Goal: Task Accomplishment & Management: Manage account settings

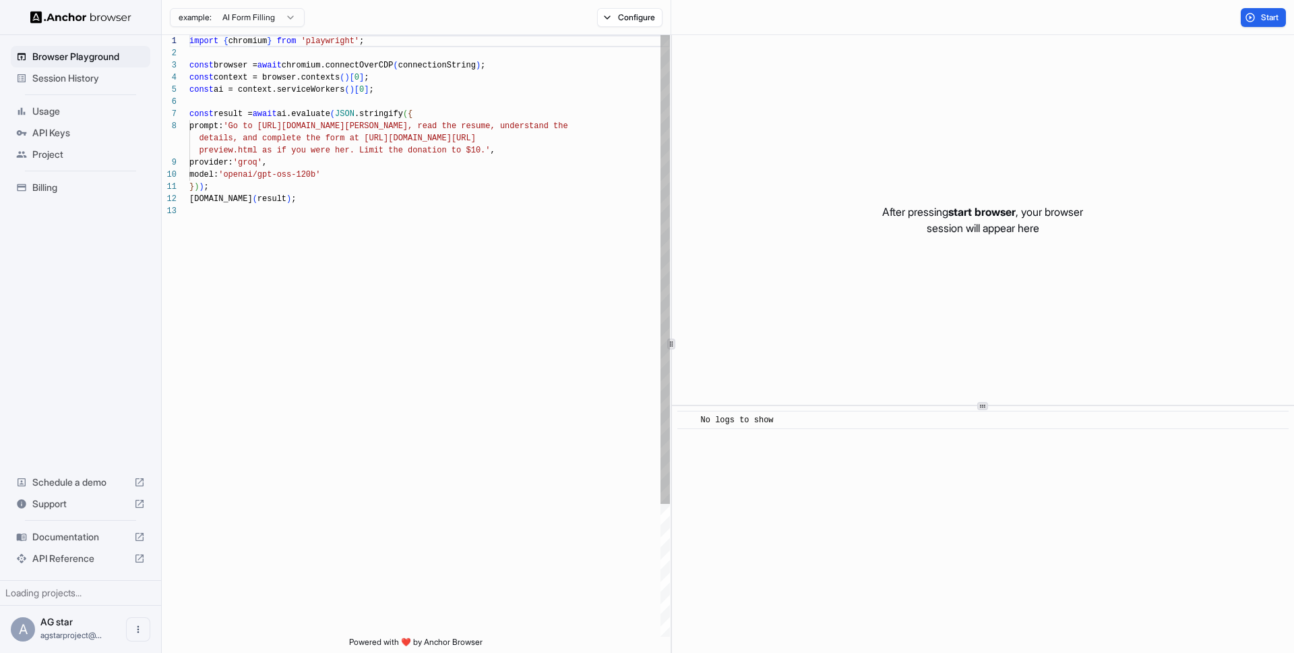
scroll to position [97, 0]
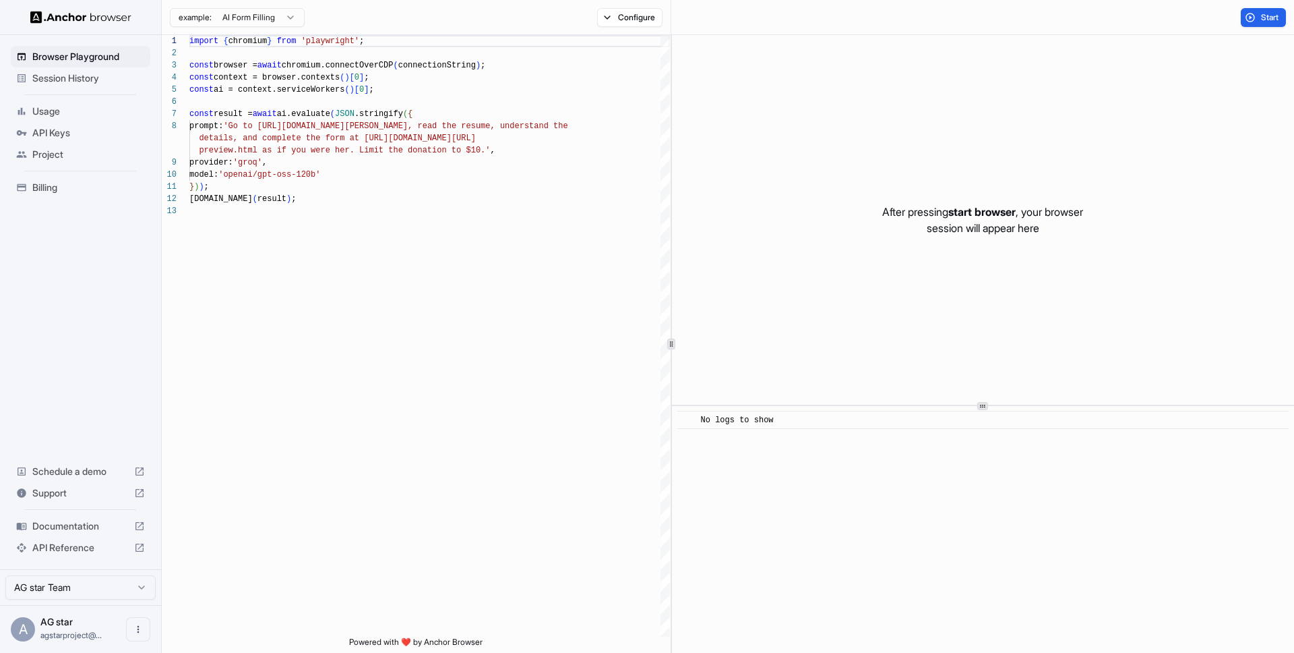
click at [72, 131] on span "API Keys" at bounding box center [88, 132] width 113 height 13
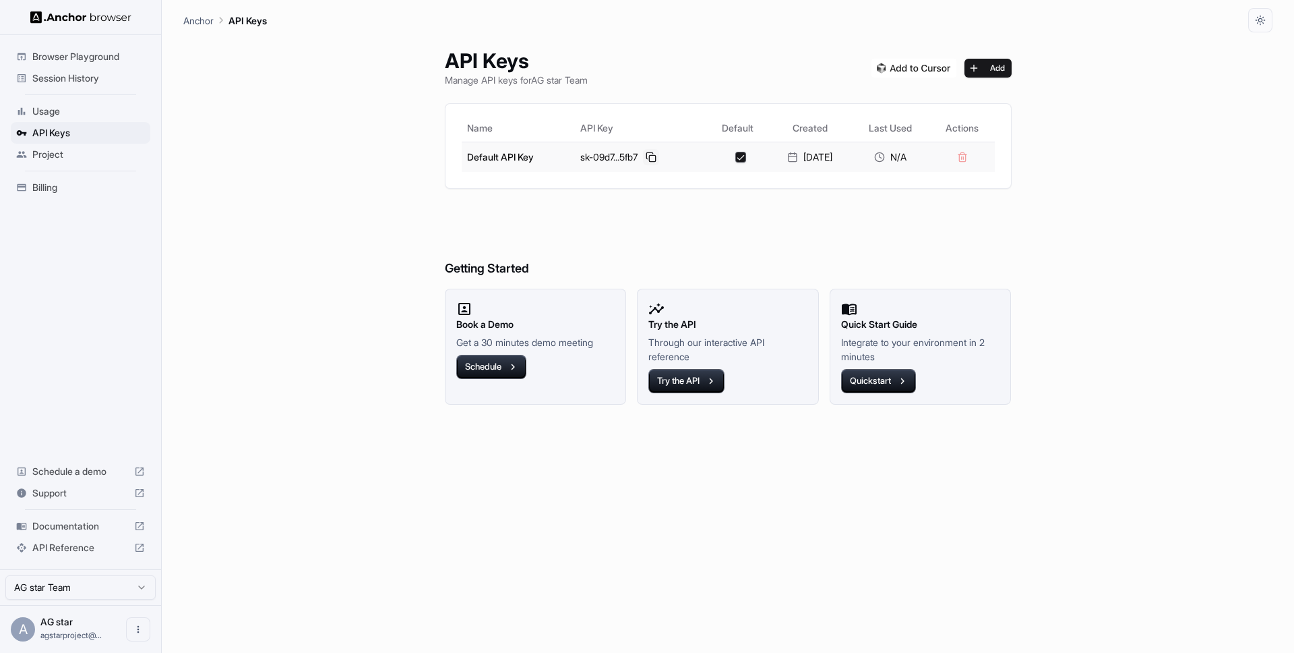
click at [651, 159] on button at bounding box center [651, 157] width 16 height 16
click at [71, 81] on span "Session History" at bounding box center [88, 77] width 113 height 13
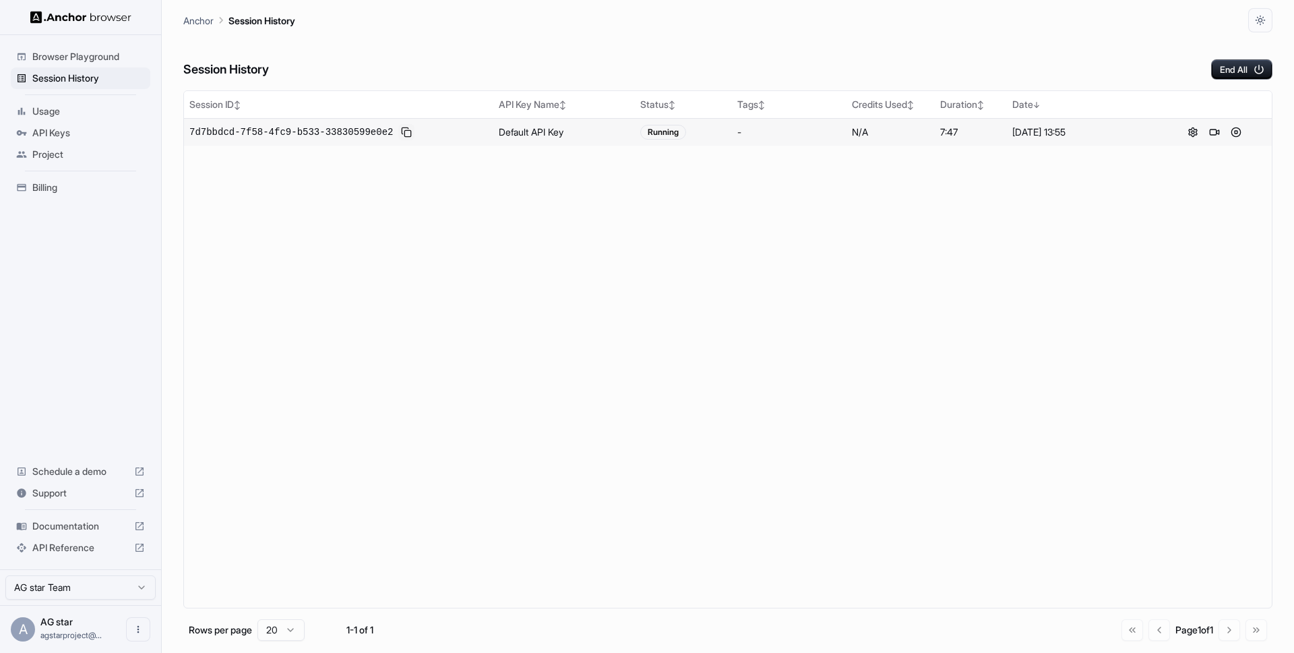
click at [409, 130] on button at bounding box center [406, 132] width 16 height 16
click at [1232, 66] on button "End All" at bounding box center [1241, 69] width 61 height 20
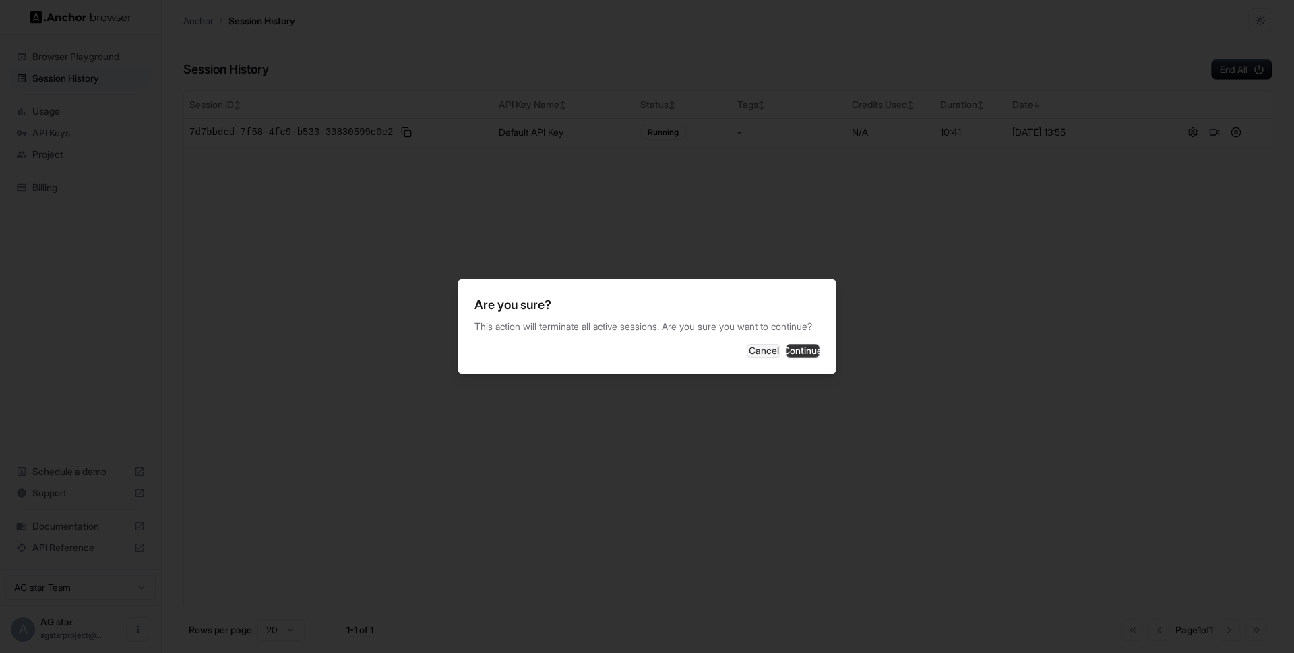
click at [794, 355] on button "Continue" at bounding box center [803, 350] width 34 height 13
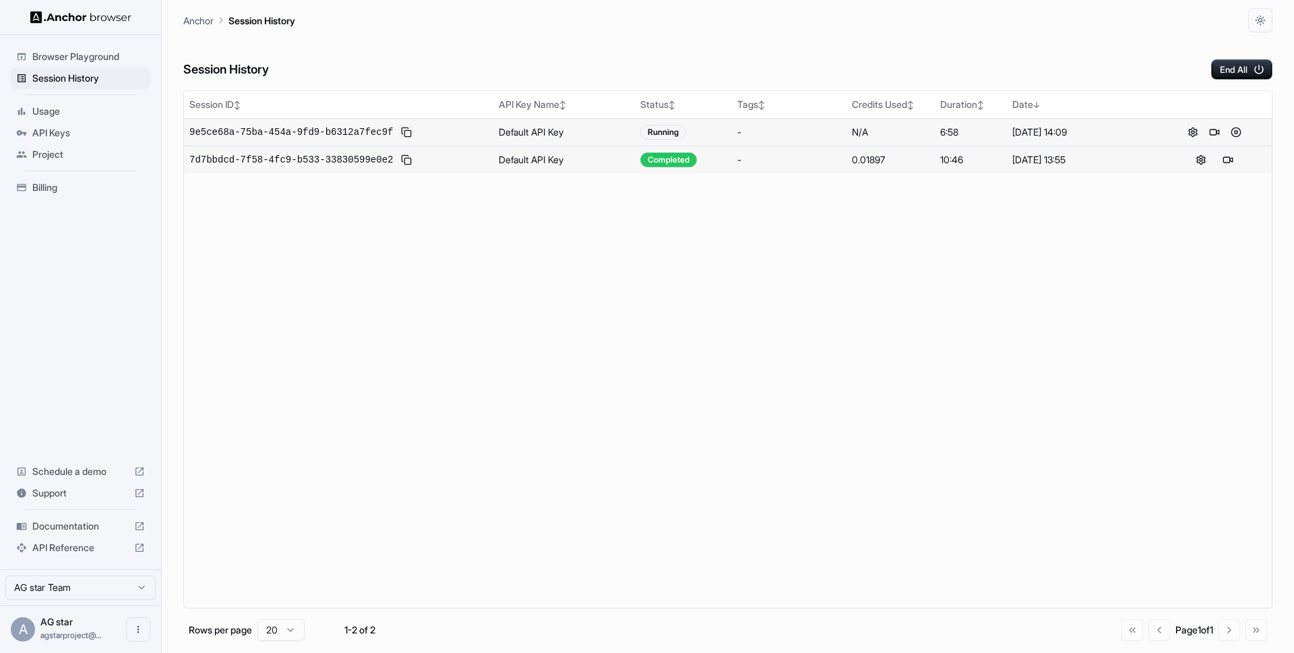
click at [403, 129] on button at bounding box center [406, 132] width 16 height 16
click at [68, 132] on span "API Keys" at bounding box center [88, 132] width 113 height 13
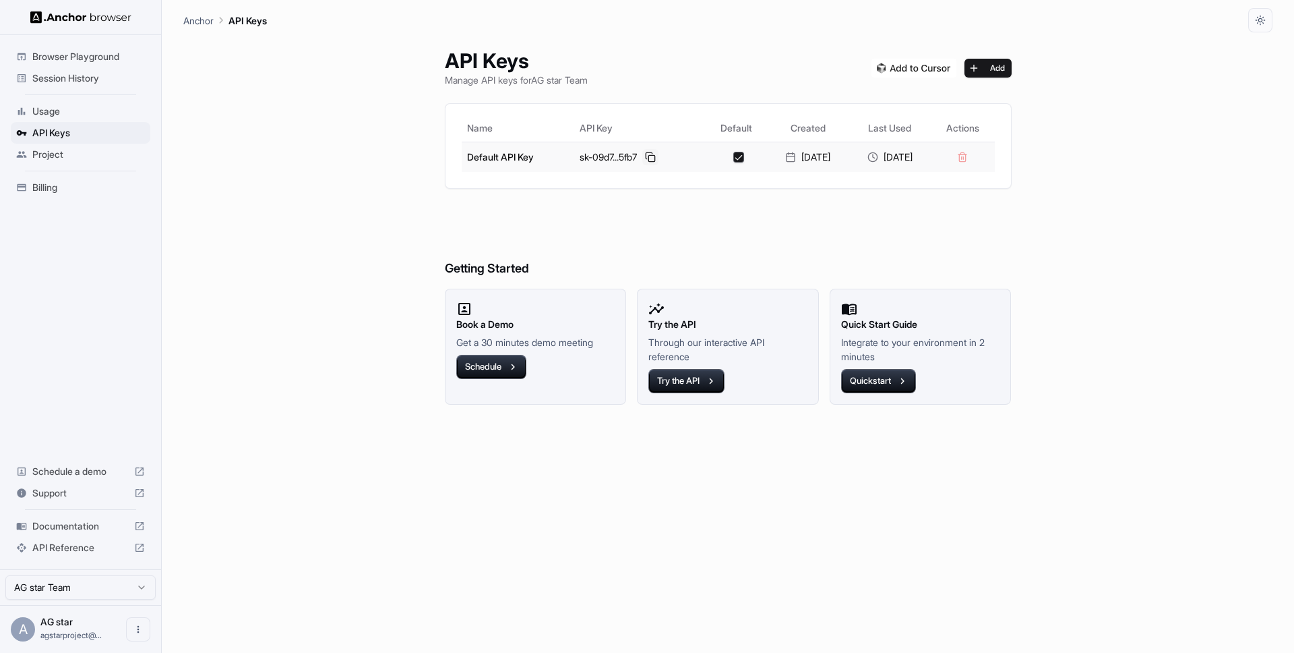
click at [642, 159] on button at bounding box center [650, 157] width 16 height 16
click at [102, 82] on span "Session History" at bounding box center [88, 77] width 113 height 13
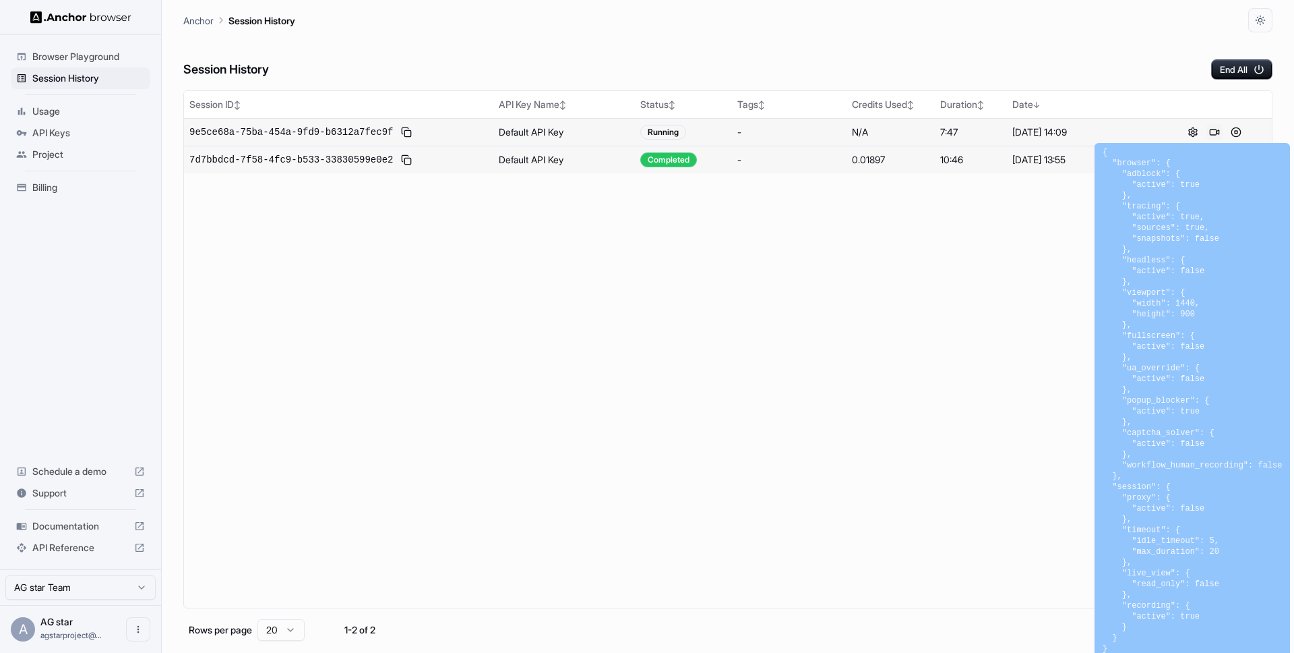
click at [1209, 133] on button at bounding box center [1215, 132] width 16 height 16
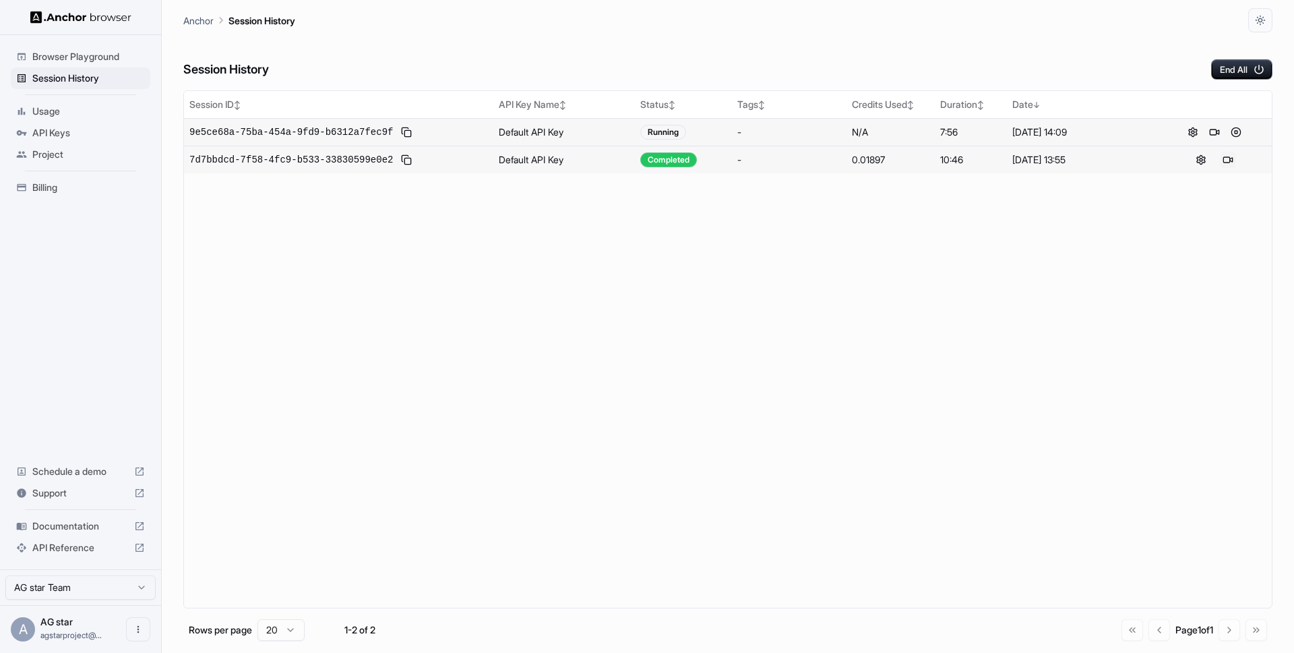
click at [1224, 158] on button at bounding box center [1228, 160] width 16 height 16
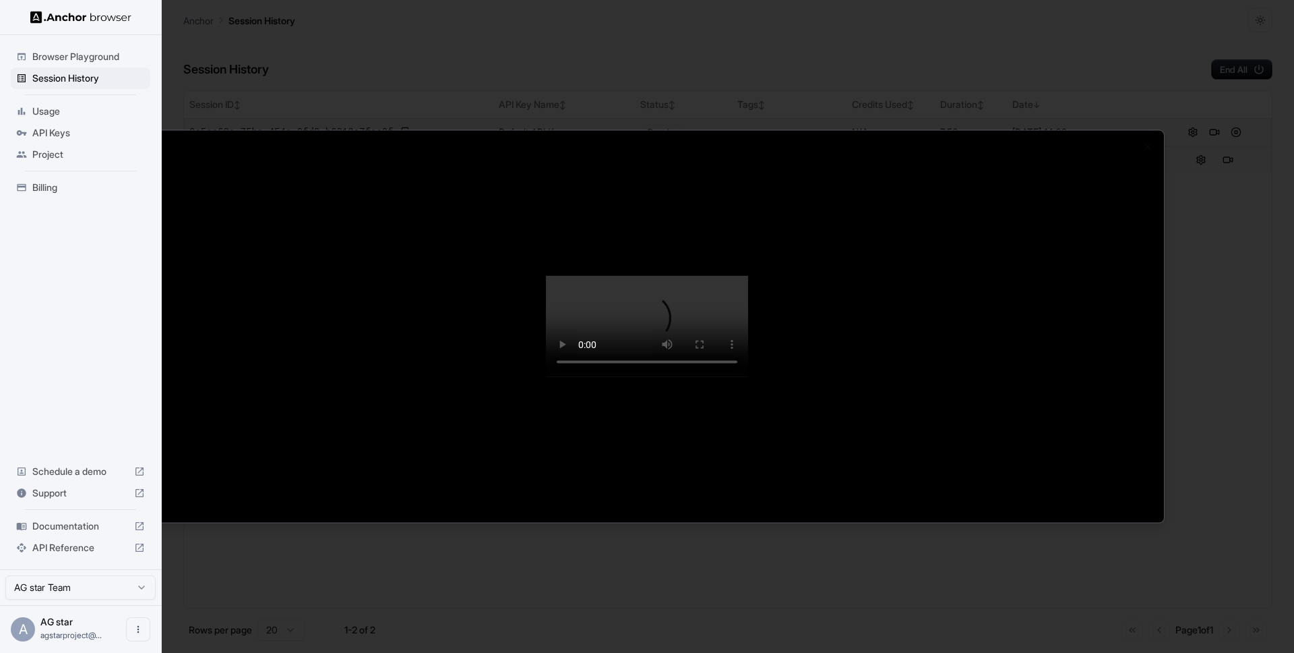
click at [682, 113] on div at bounding box center [647, 326] width 1294 height 653
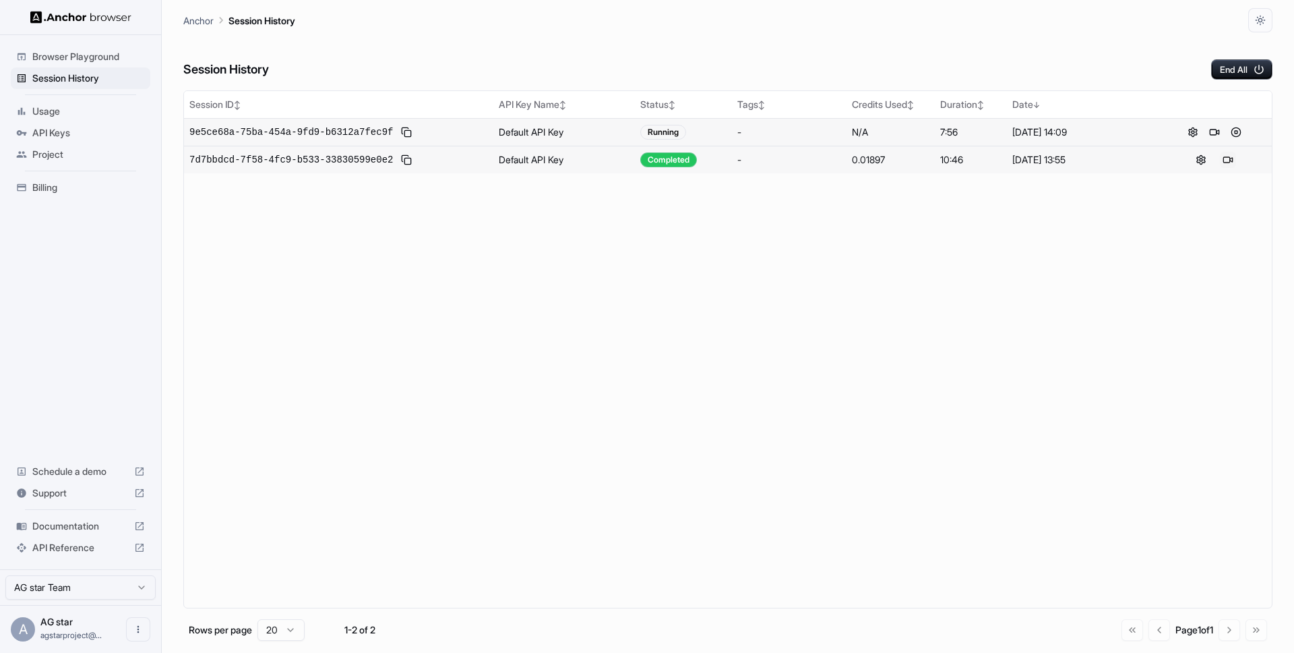
click at [1230, 160] on button at bounding box center [1228, 160] width 16 height 16
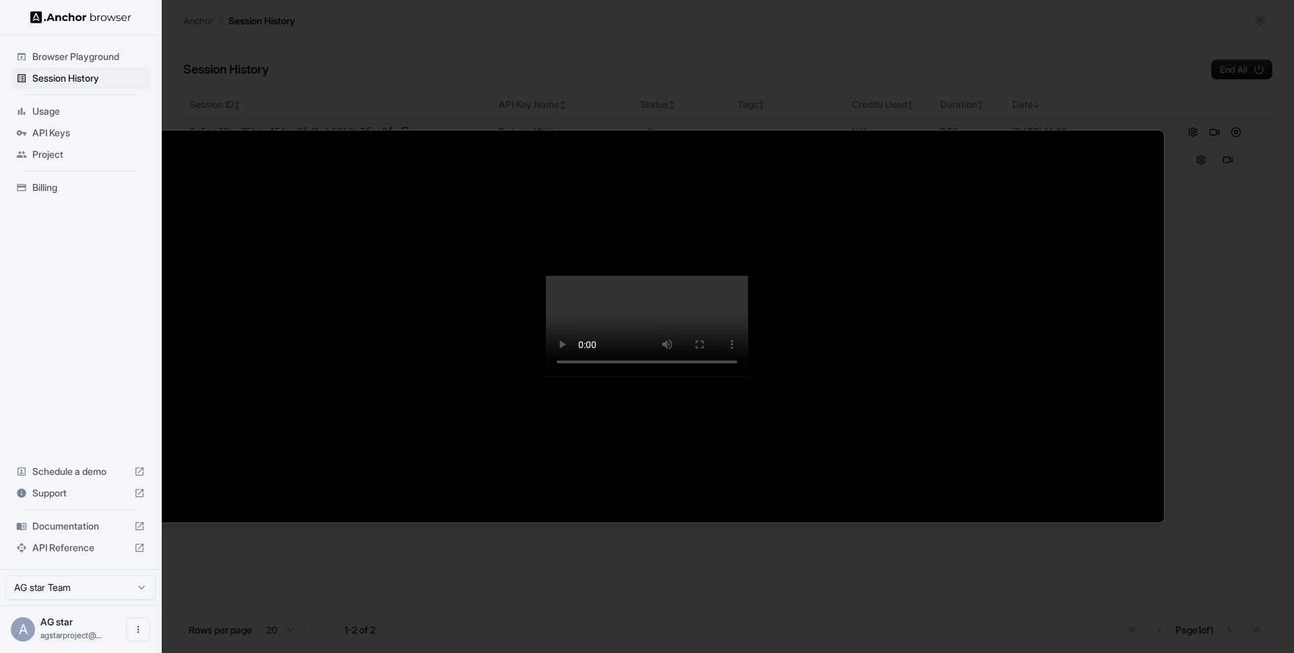
click at [1190, 227] on div at bounding box center [647, 326] width 1294 height 653
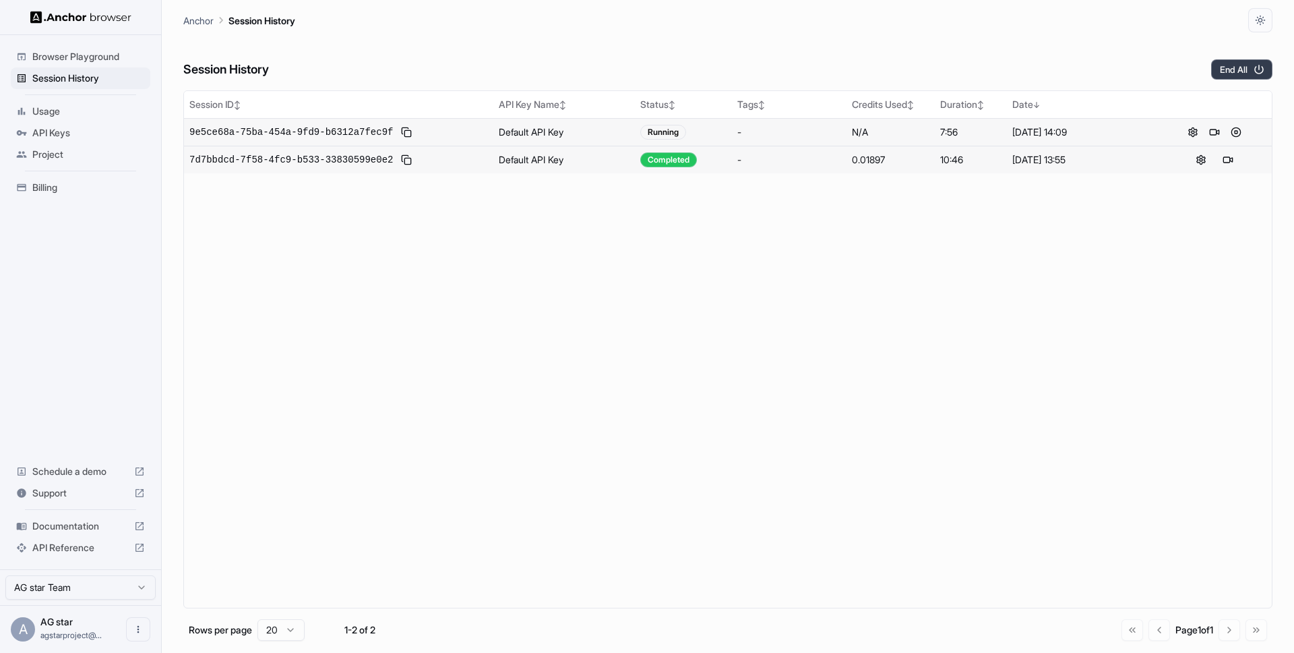
click at [1232, 65] on button "End All" at bounding box center [1241, 69] width 61 height 20
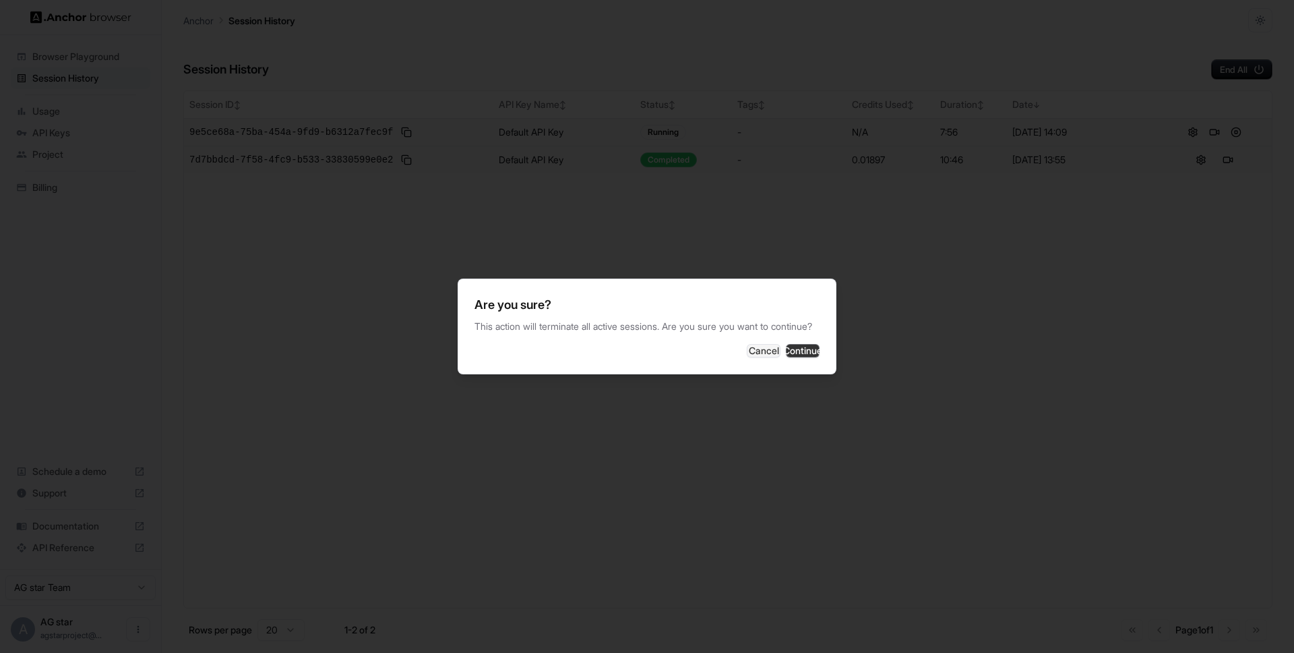
click at [798, 357] on button "Continue" at bounding box center [803, 350] width 34 height 13
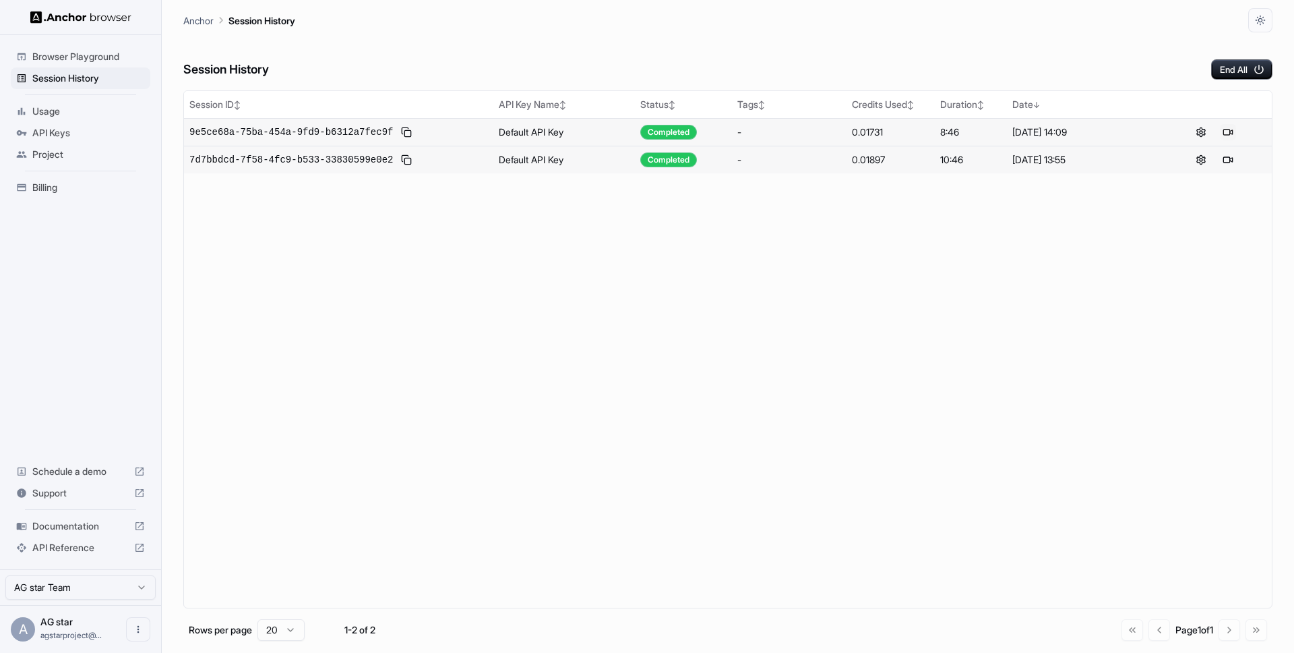
click at [1229, 129] on button at bounding box center [1228, 132] width 16 height 16
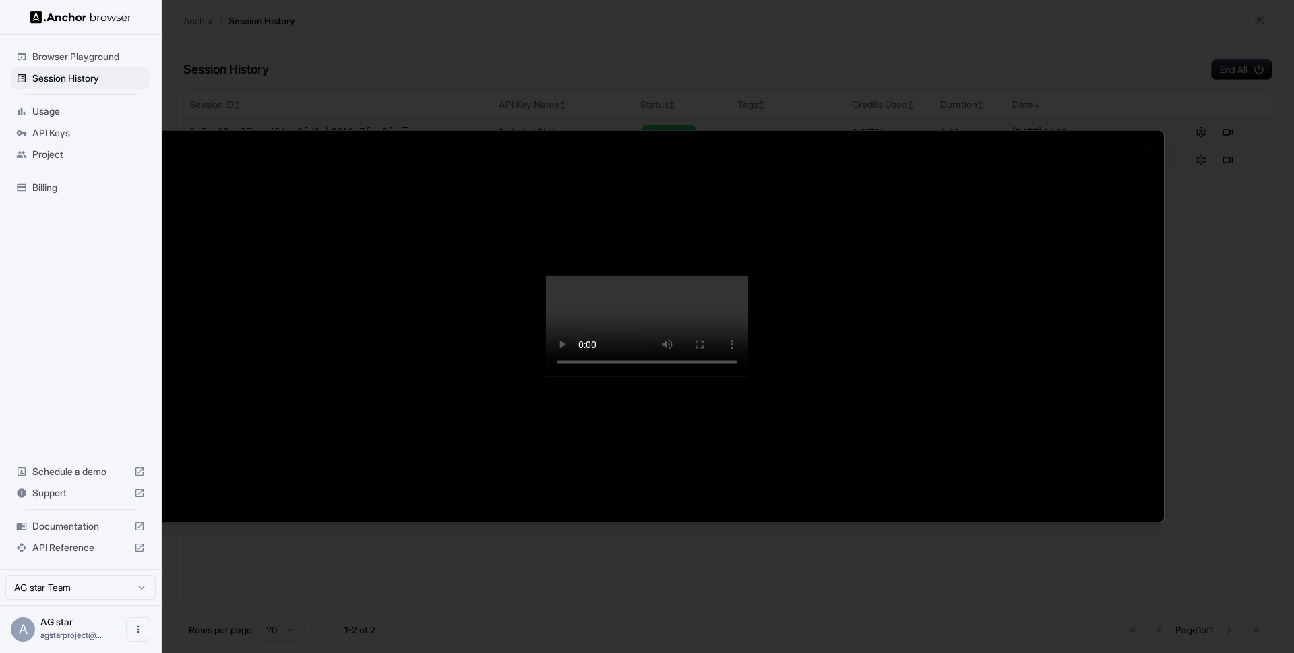
click at [1265, 378] on div at bounding box center [647, 326] width 1294 height 653
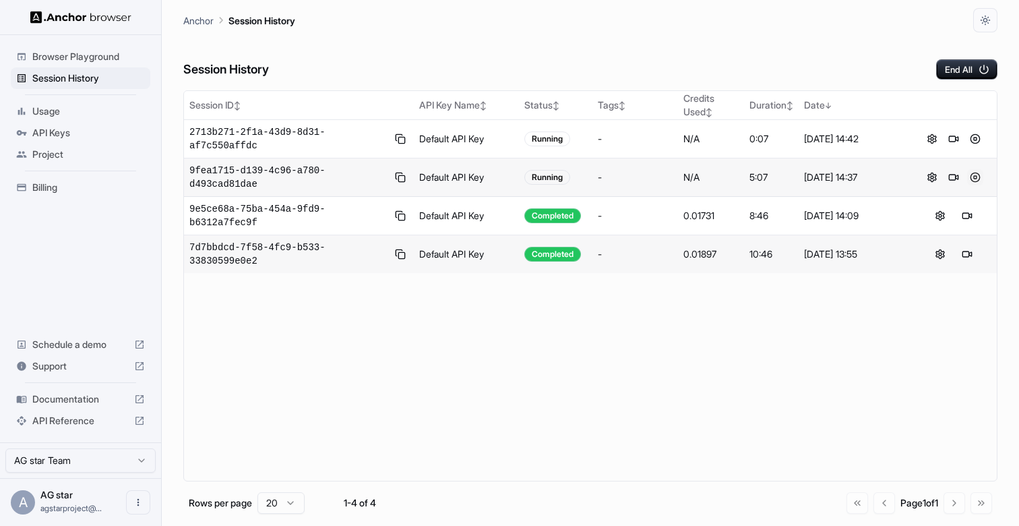
click at [975, 175] on button at bounding box center [975, 177] width 16 height 16
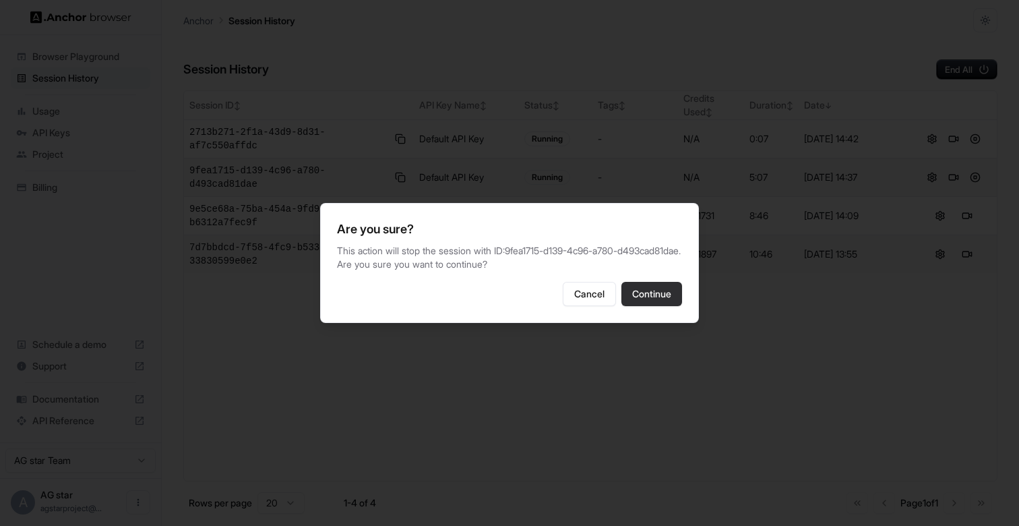
click at [651, 297] on button "Continue" at bounding box center [652, 294] width 61 height 24
